Goal: Information Seeking & Learning: Check status

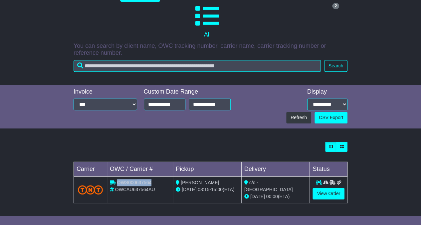
click at [167, 182] on div "OWS000637564" at bounding box center [140, 183] width 60 height 7
click at [327, 194] on link "View Order" at bounding box center [328, 194] width 32 height 12
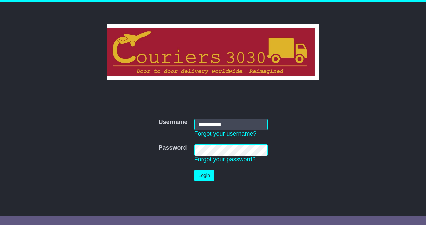
click at [206, 174] on button "Login" at bounding box center [204, 176] width 20 height 12
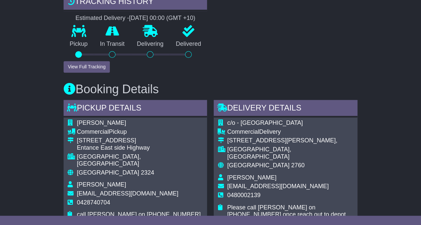
scroll to position [265, 0]
